Goal: Transaction & Acquisition: Purchase product/service

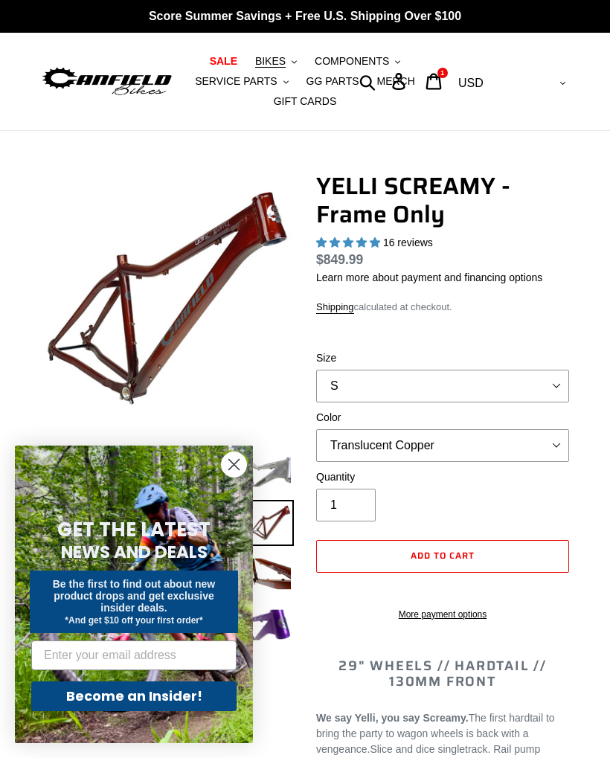
select select "highest-rating"
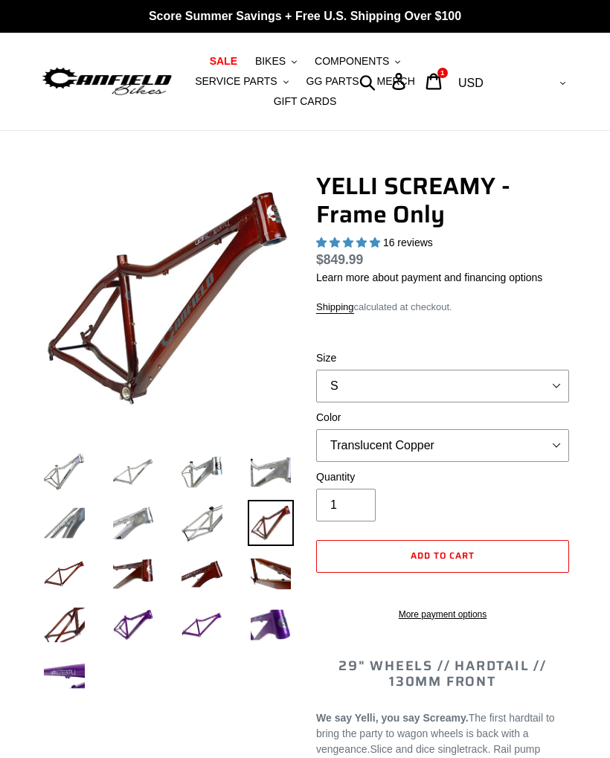
select select "highest-rating"
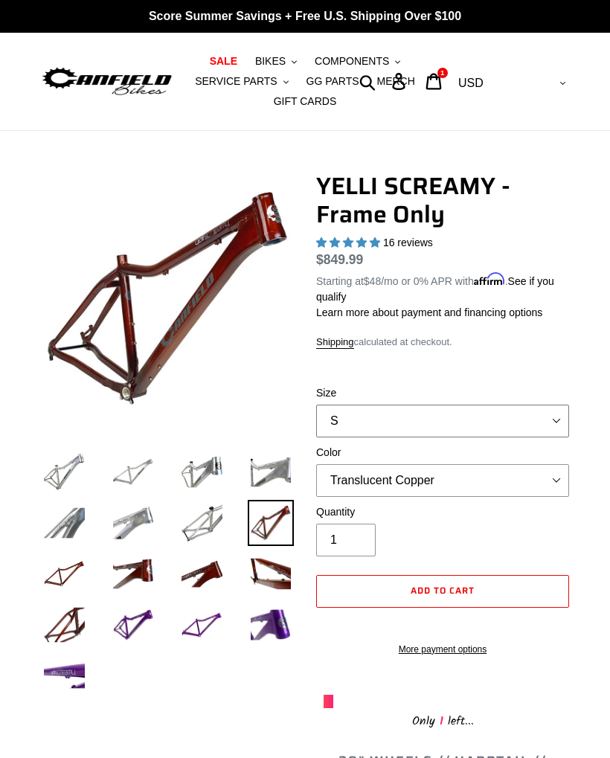
click at [548, 423] on select "S M L XL" at bounding box center [442, 421] width 253 height 33
select select "L"
click at [545, 477] on select "Translucent Copper Purple Haze Raw" at bounding box center [442, 480] width 253 height 33
click at [545, 478] on select "Translucent Copper Purple Haze Raw" at bounding box center [442, 480] width 253 height 33
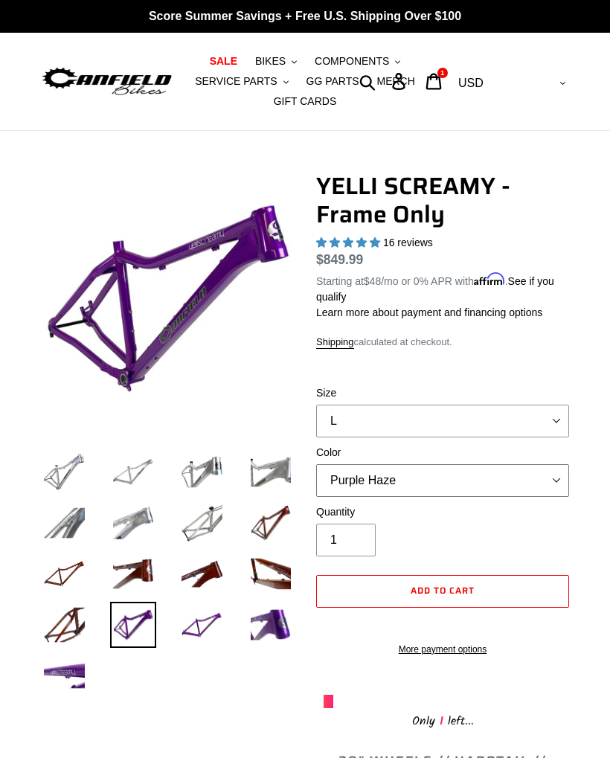
click at [546, 481] on select "Translucent Copper Purple Haze Raw" at bounding box center [442, 480] width 253 height 33
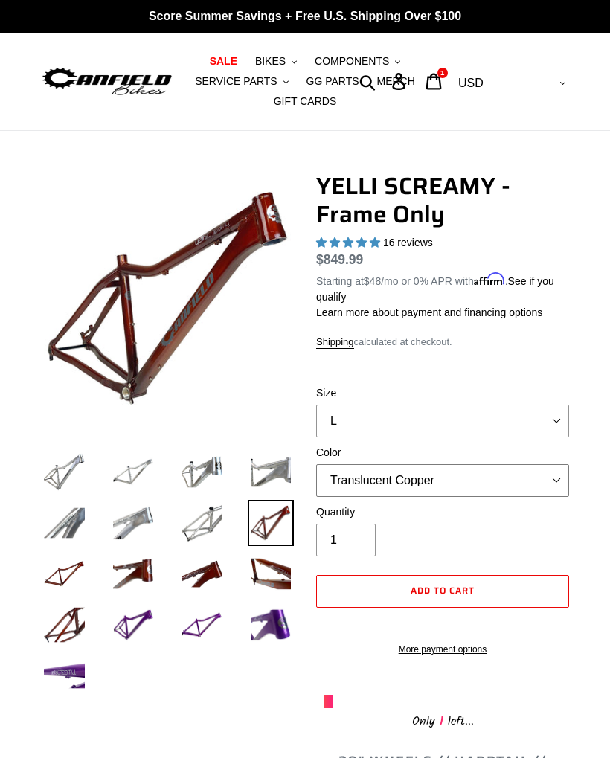
click at [543, 483] on select "Translucent Copper Purple Haze Raw" at bounding box center [442, 480] width 253 height 33
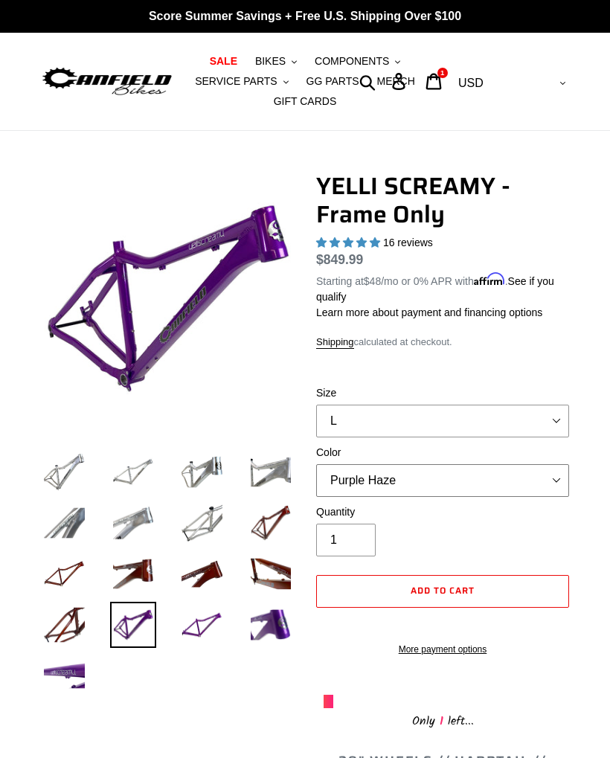
click at [536, 475] on select "Translucent Copper Purple Haze Raw" at bounding box center [442, 480] width 253 height 33
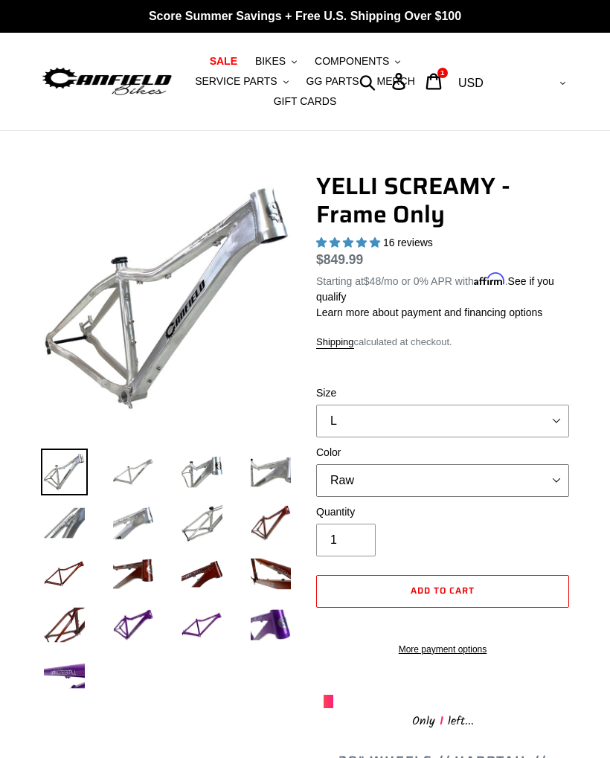
click at [548, 479] on select "Translucent Copper Purple Haze Raw" at bounding box center [442, 480] width 253 height 33
select select "Translucent Copper"
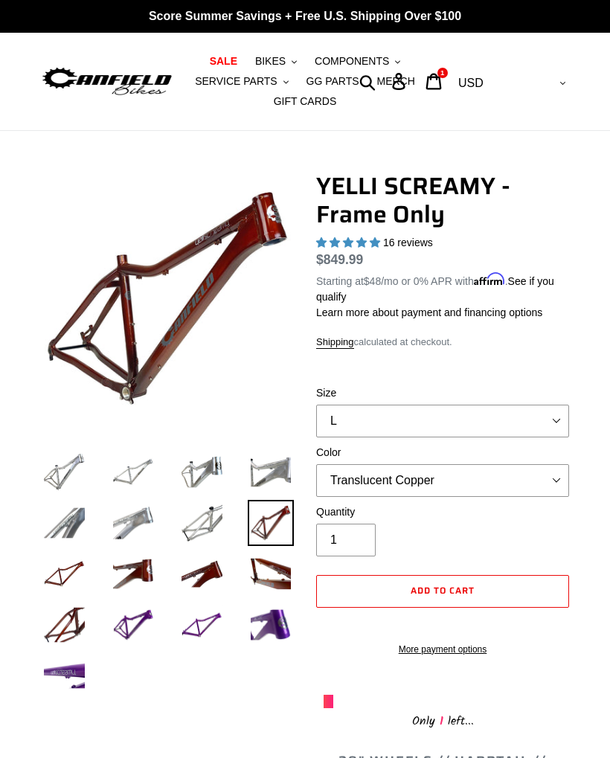
click at [189, 635] on img at bounding box center [202, 625] width 47 height 47
